Goal: Information Seeking & Learning: Find contact information

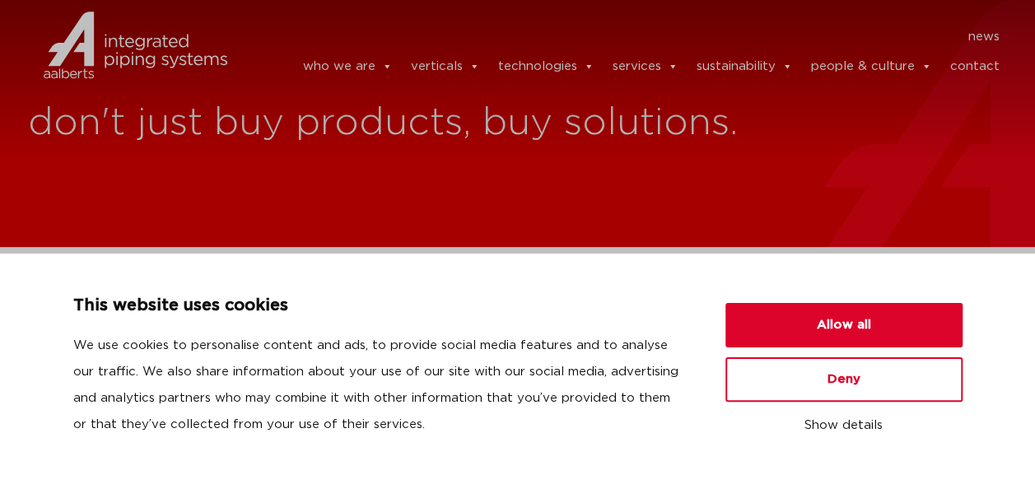
click at [979, 64] on link "contact" at bounding box center [973, 66] width 49 height 33
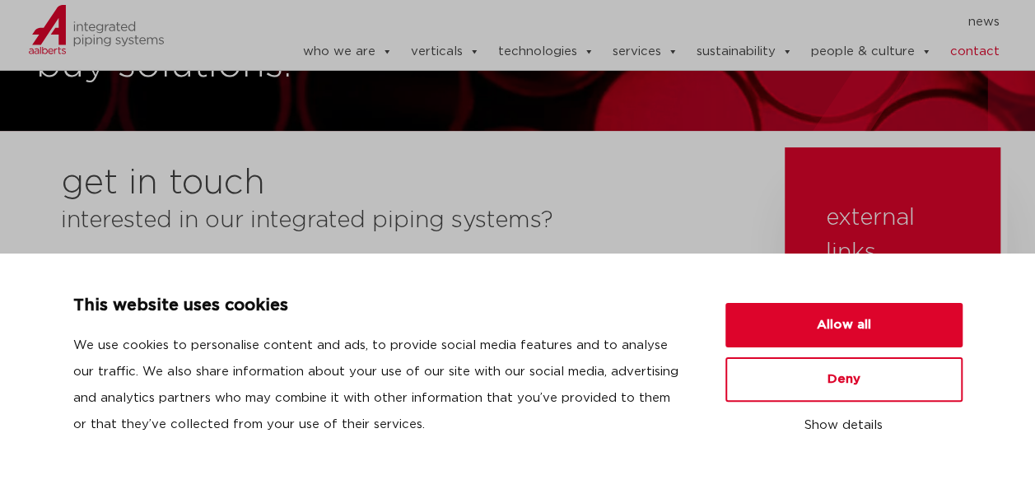
scroll to position [132, 0]
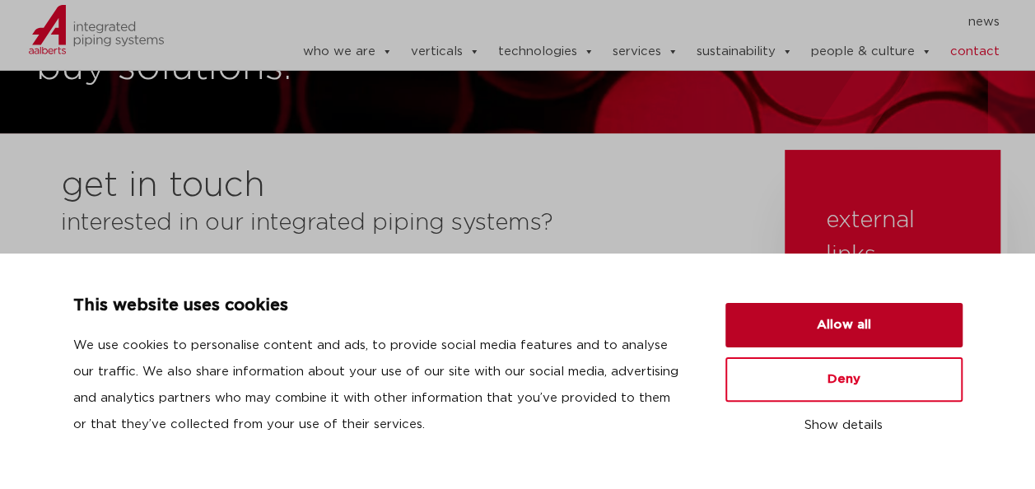
click at [856, 324] on button "Allow all" at bounding box center [843, 325] width 237 height 44
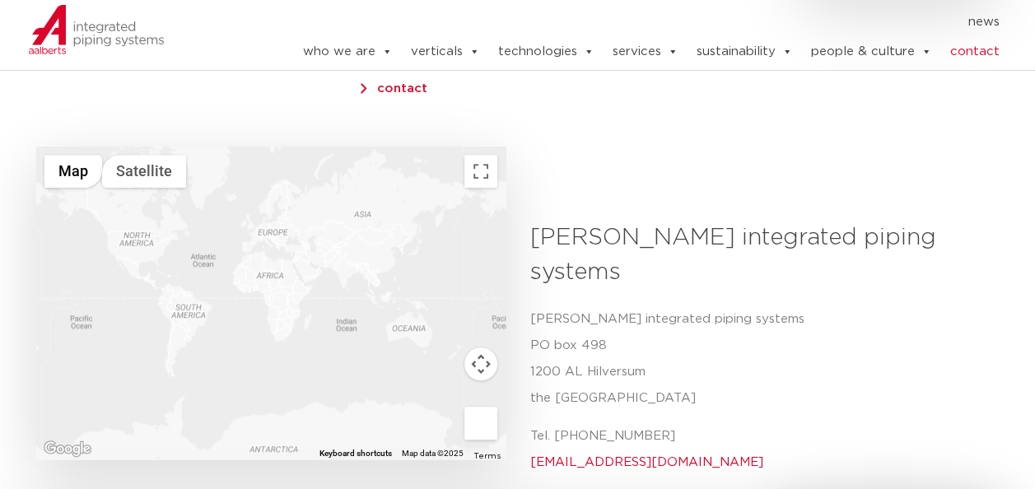
scroll to position [525, 0]
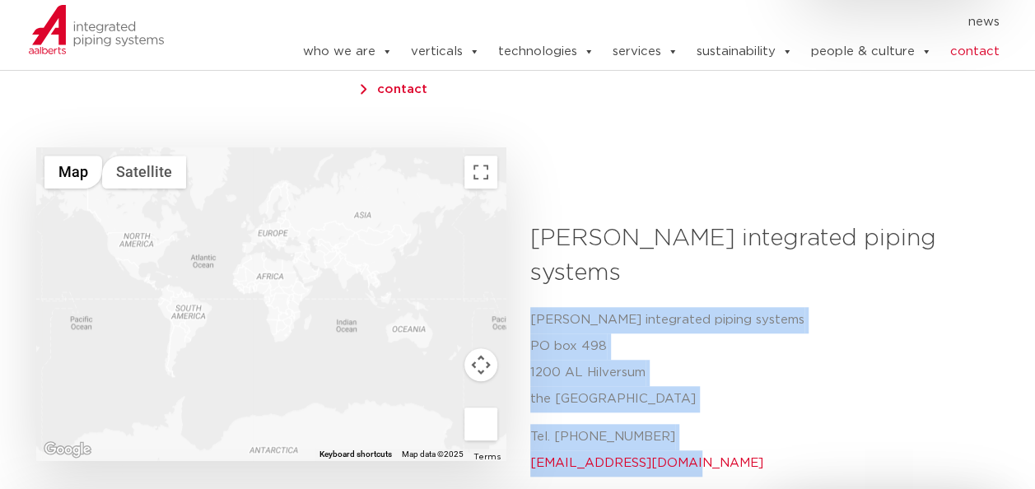
drag, startPoint x: 532, startPoint y: 258, endPoint x: 700, endPoint y: 393, distance: 215.4
click at [700, 393] on div "[PERSON_NAME] integrated piping systems [STREET_ADDRESS] Tel. [PHONE_NUMBER] [E…" at bounding box center [758, 392] width 457 height 170
copy div "[PERSON_NAME] integrated piping systems [STREET_ADDRESS] Tel. [PHONE_NUMBER] [E…"
